Goal: Navigation & Orientation: Find specific page/section

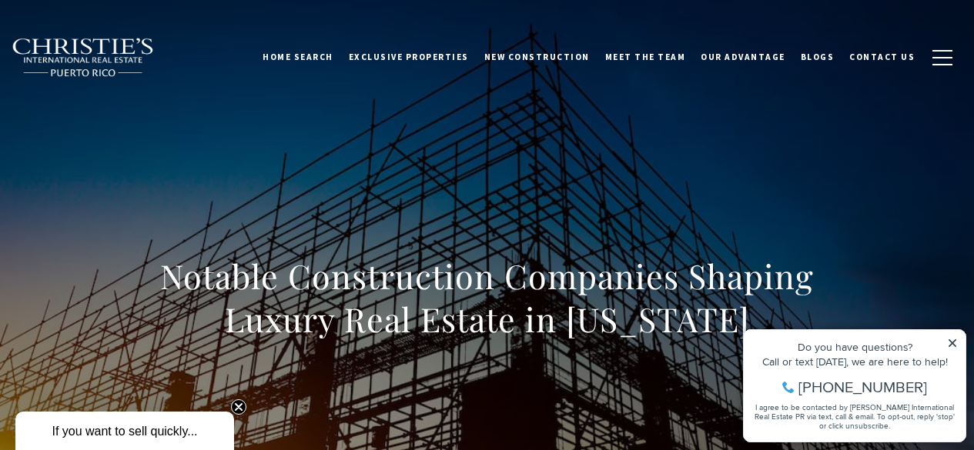
click at [953, 342] on icon at bounding box center [953, 344] width 8 height 8
click at [946, 341] on div "Do you have questions? Call or text today, we are here to help! 347-797-5825 I …" at bounding box center [855, 386] width 222 height 112
click at [425, 55] on span "Exclusive Properties" at bounding box center [409, 57] width 120 height 11
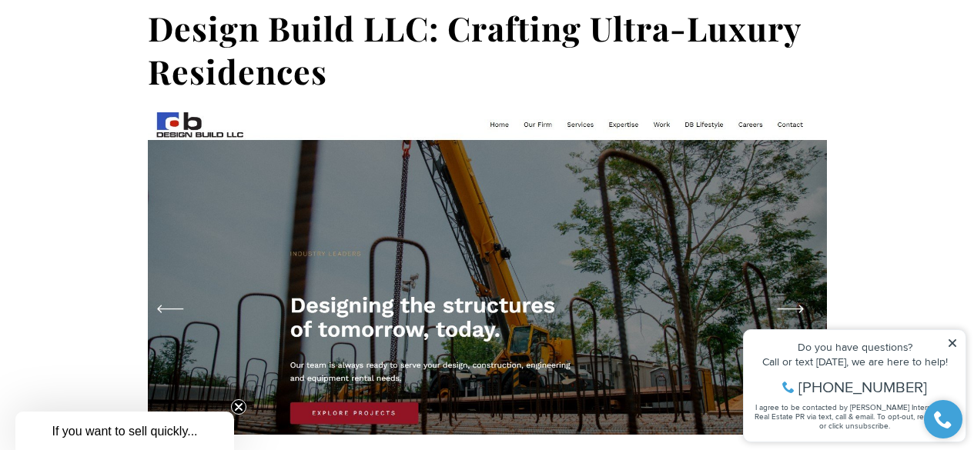
scroll to position [2156, 0]
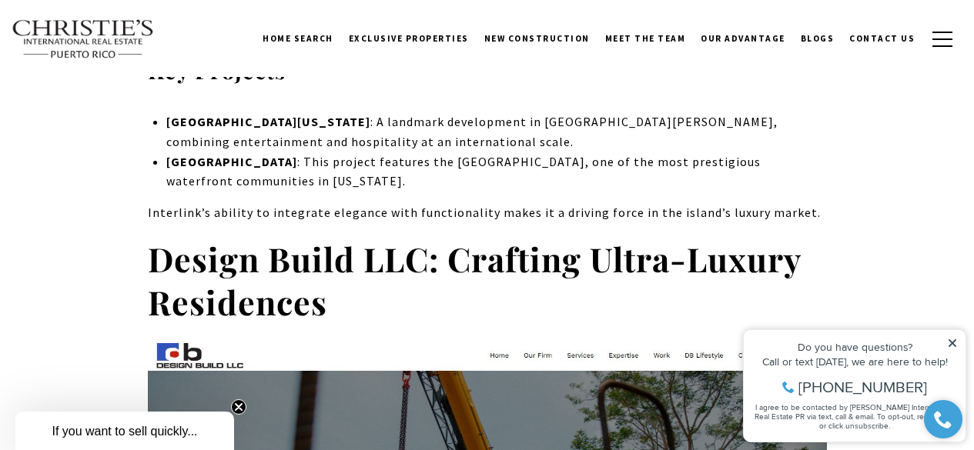
drag, startPoint x: 956, startPoint y: 343, endPoint x: 1685, endPoint y: 615, distance: 777.4
click at [956, 343] on icon at bounding box center [952, 343] width 11 height 11
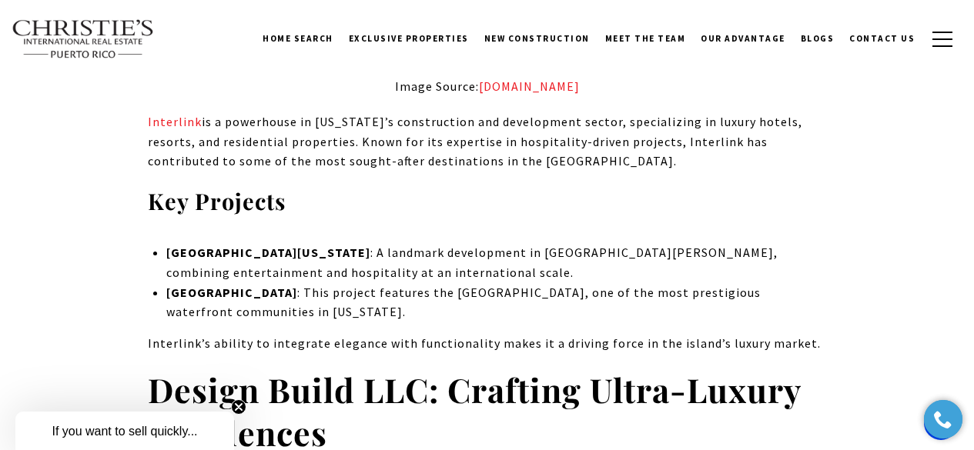
scroll to position [1848, 0]
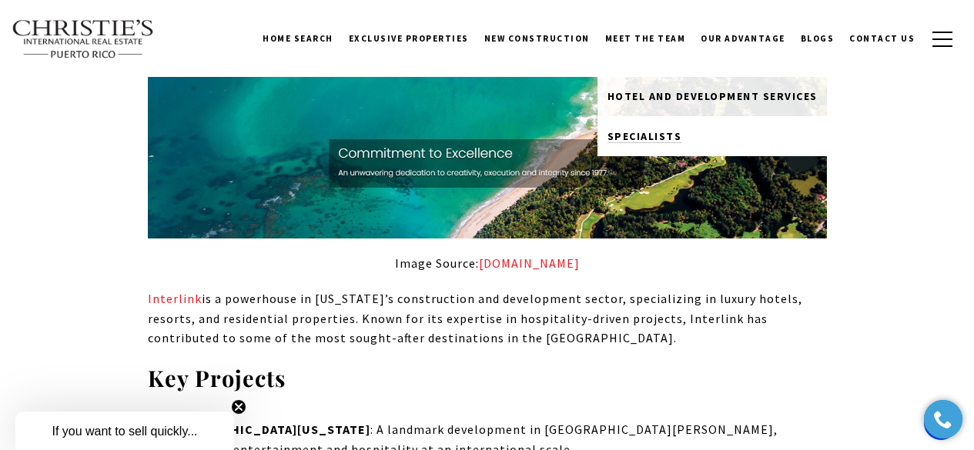
click at [661, 129] on span "Specialists" at bounding box center [644, 136] width 75 height 14
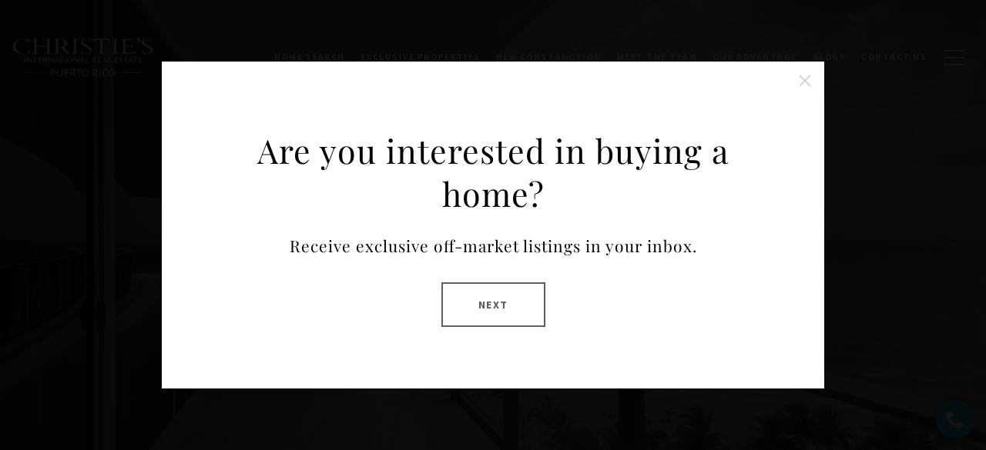
click at [809, 81] on button "Close this option" at bounding box center [804, 80] width 31 height 31
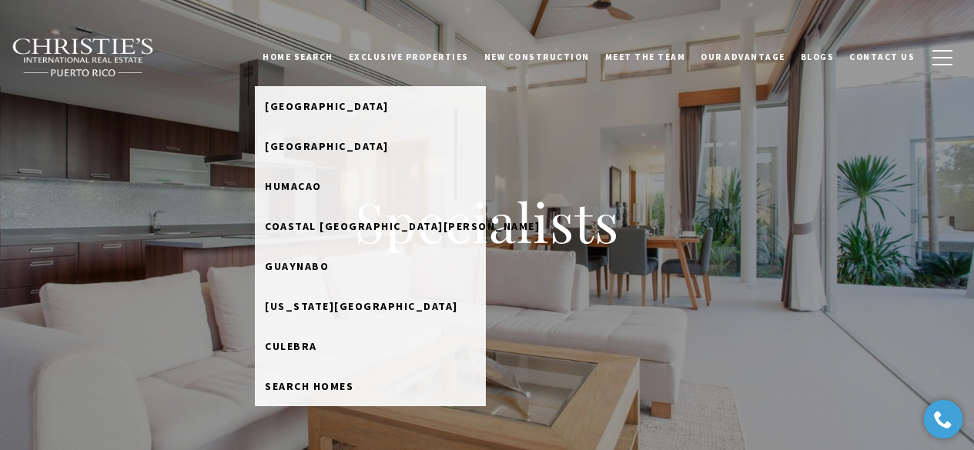
click at [330, 55] on link "Home Search" at bounding box center [298, 57] width 86 height 38
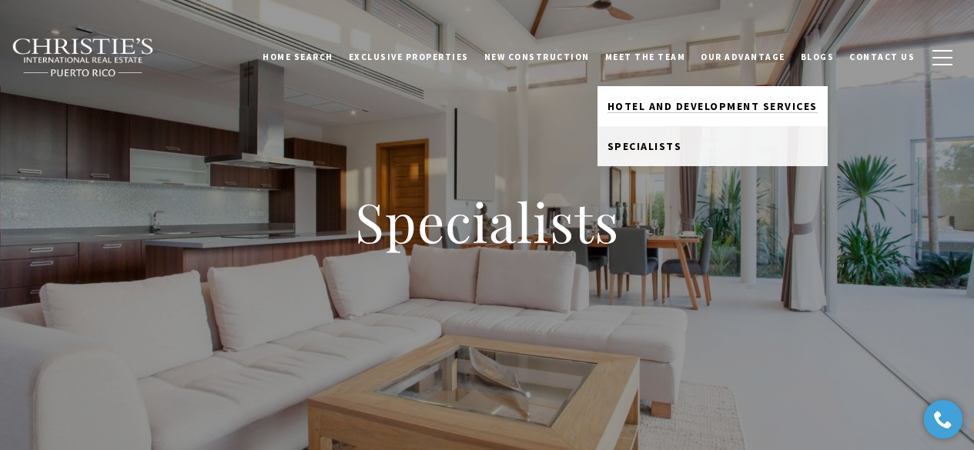
click at [680, 108] on span "Hotel and Development Services" at bounding box center [712, 106] width 210 height 14
